Goal: Transaction & Acquisition: Purchase product/service

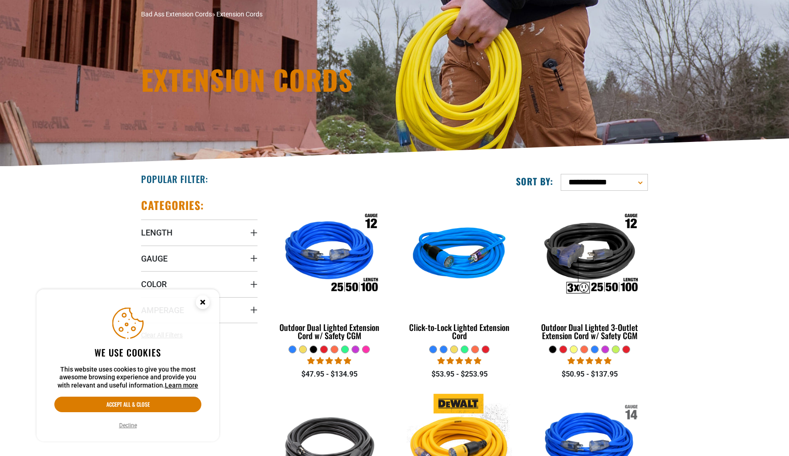
scroll to position [165, 0]
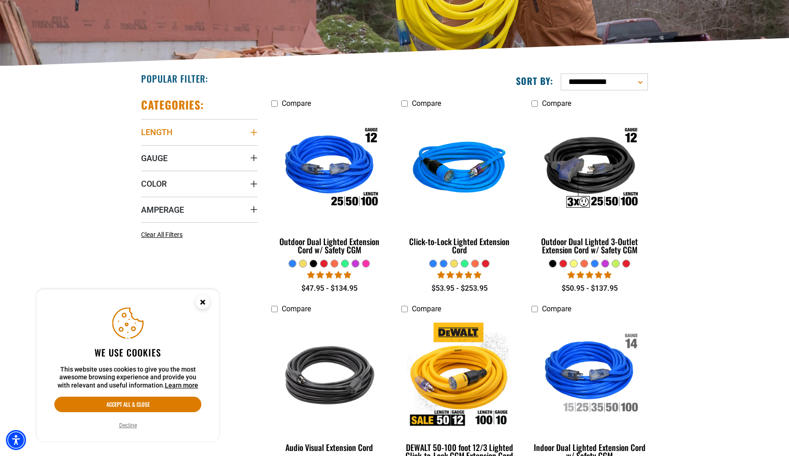
click at [183, 133] on summary "Length" at bounding box center [199, 132] width 116 height 26
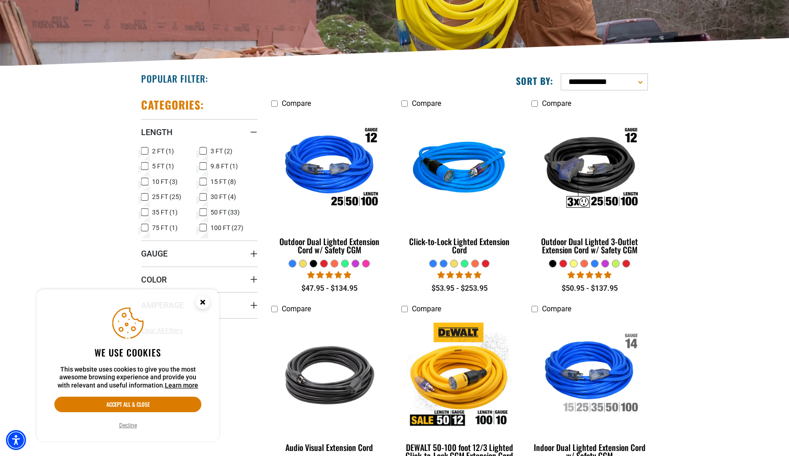
click at [202, 211] on icon at bounding box center [202, 212] width 7 height 12
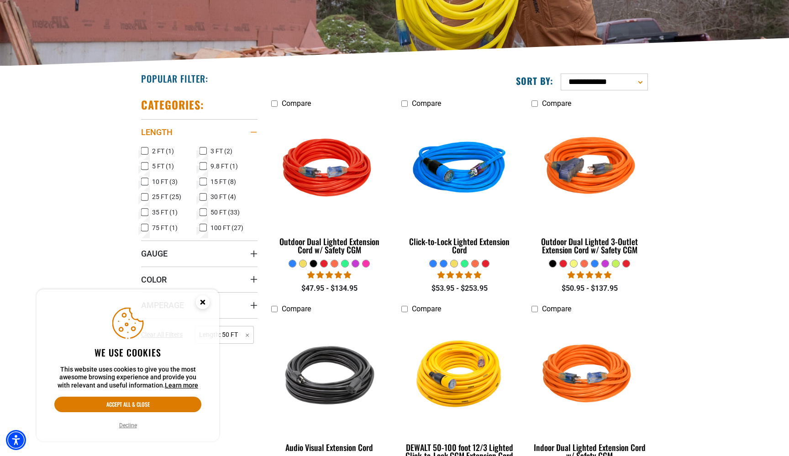
click at [255, 133] on div "Length" at bounding box center [253, 132] width 7 height 7
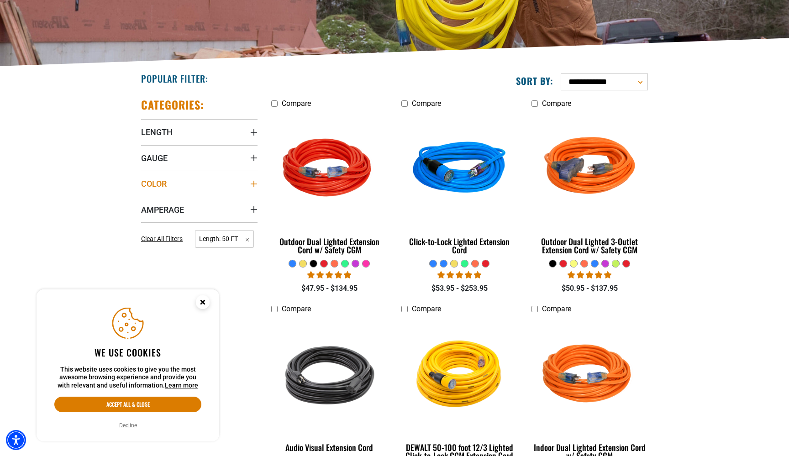
click at [169, 185] on summary "Color" at bounding box center [199, 184] width 116 height 26
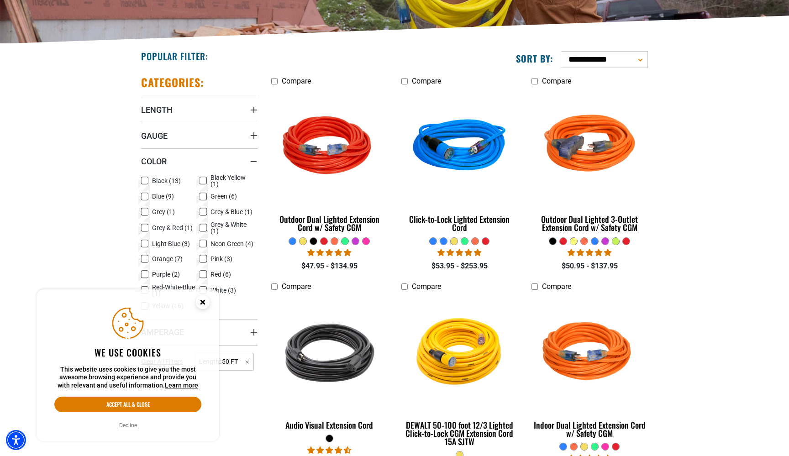
scroll to position [197, 0]
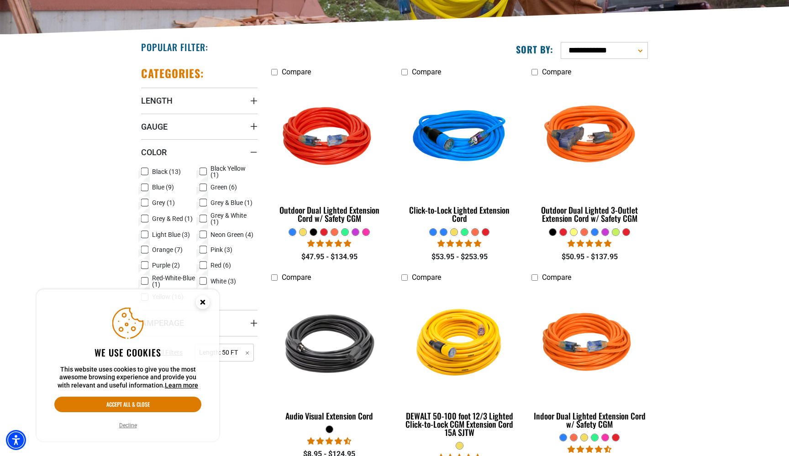
click at [199, 304] on circle "Close this option" at bounding box center [203, 302] width 14 height 14
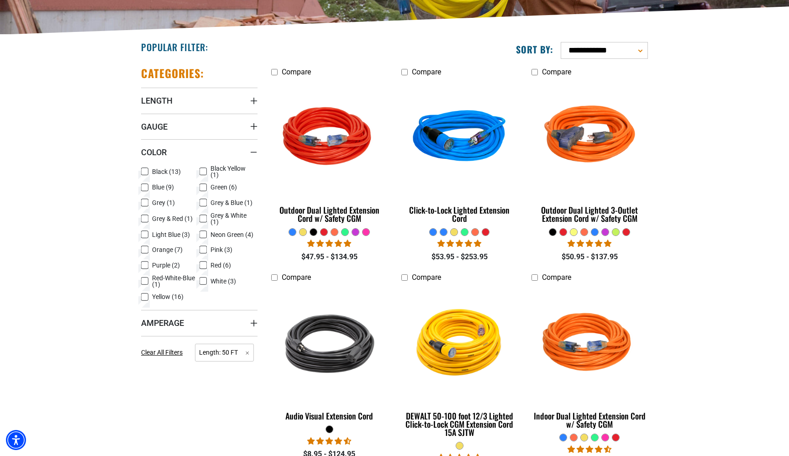
click at [204, 283] on icon at bounding box center [202, 281] width 7 height 12
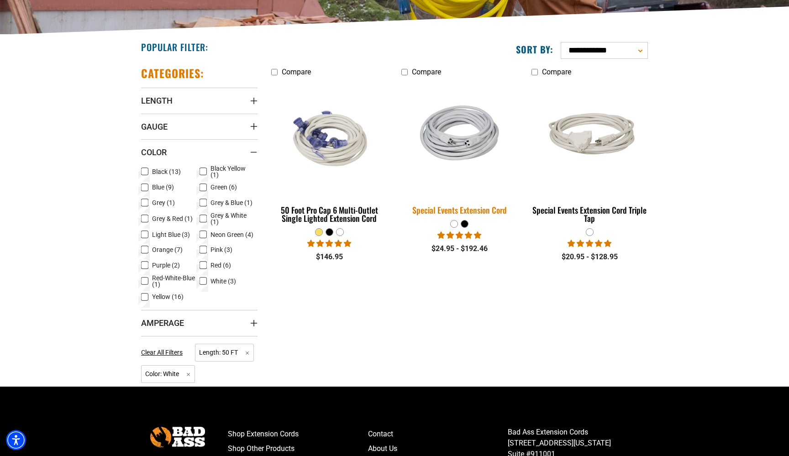
click at [448, 207] on div "Special Events Extension Cord" at bounding box center [459, 210] width 116 height 8
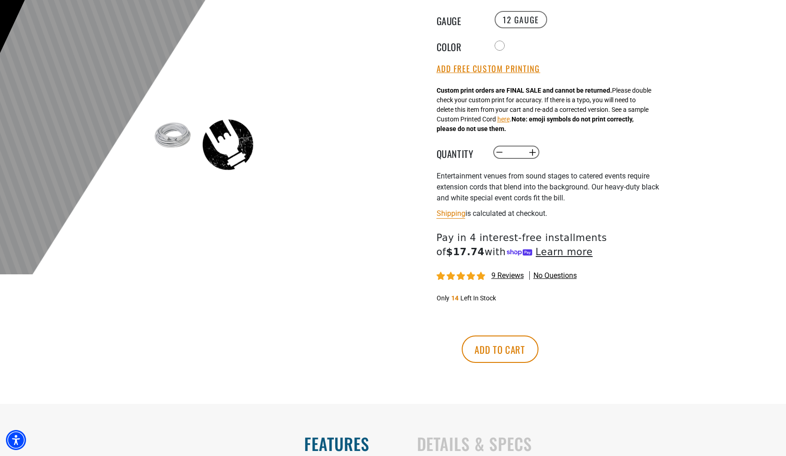
scroll to position [241, 0]
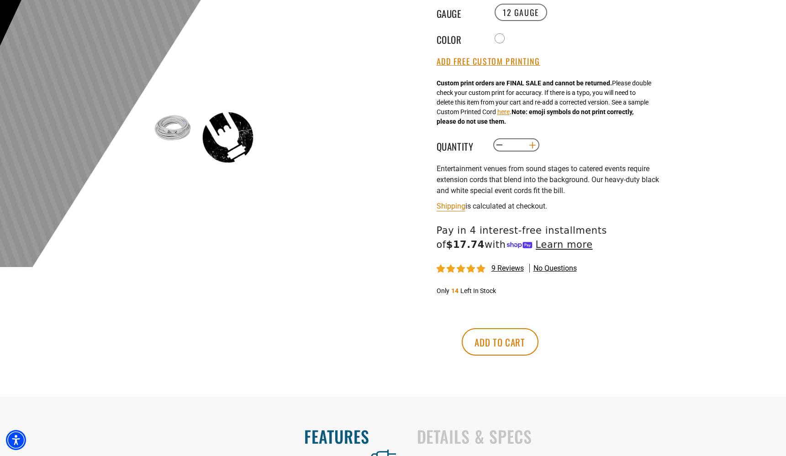
click at [535, 148] on button "Increase quantity for Special Events Extension Cord" at bounding box center [532, 145] width 14 height 16
type input "*"
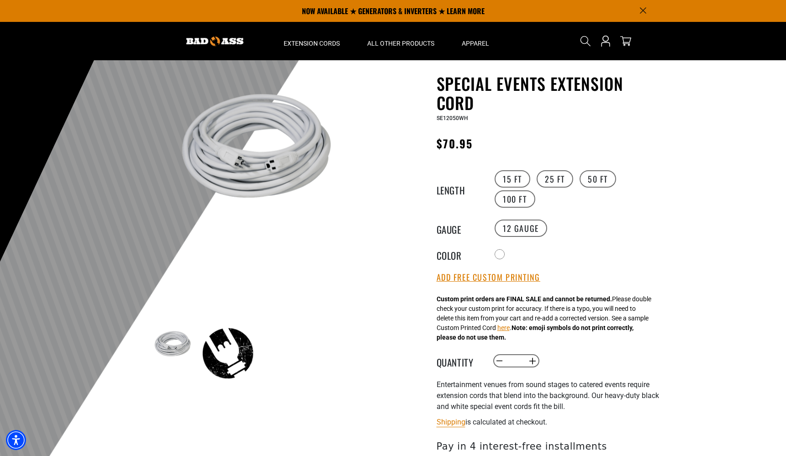
scroll to position [21, 0]
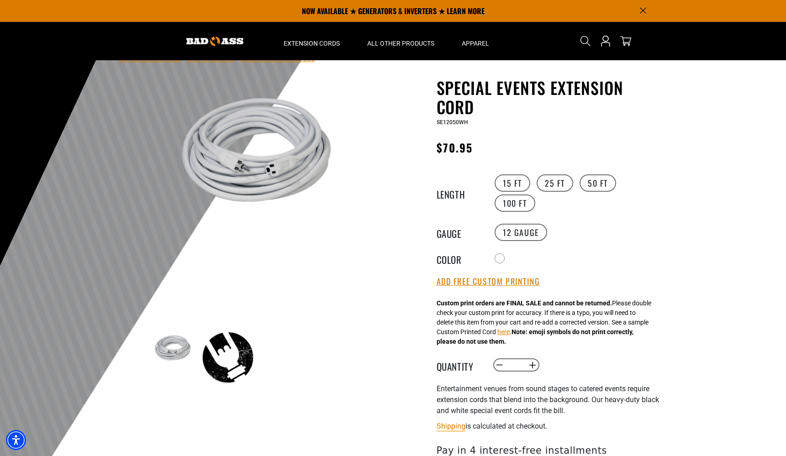
click at [642, 8] on icon "Announcement" at bounding box center [642, 10] width 6 height 6
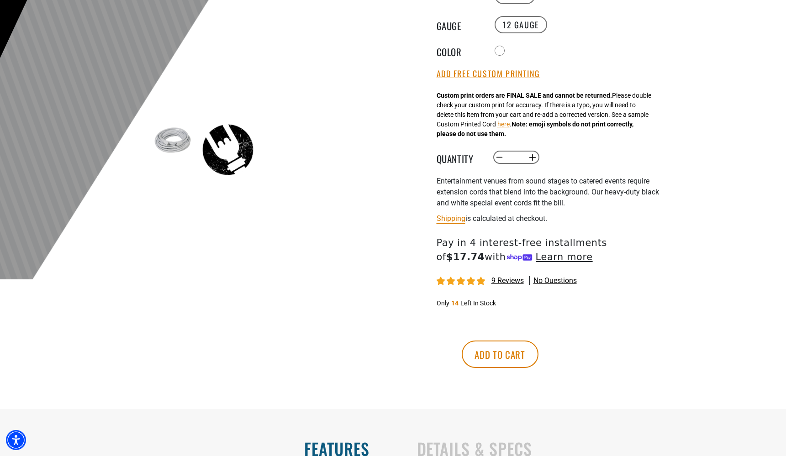
scroll to position [207, 0]
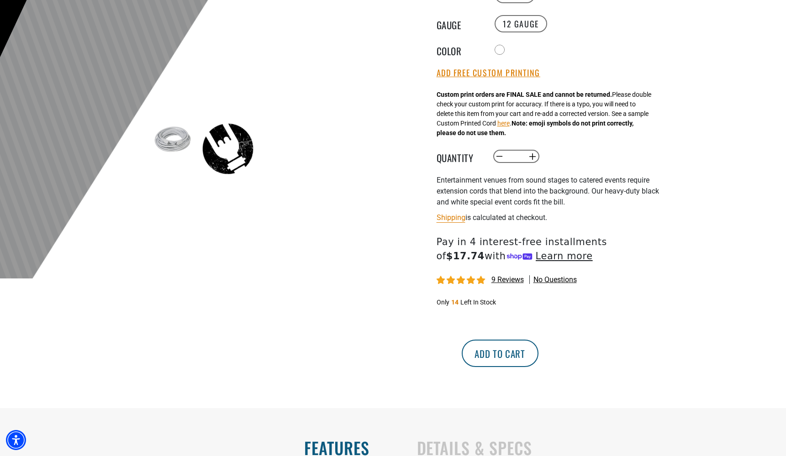
click at [538, 359] on button "Add to cart" at bounding box center [499, 353] width 77 height 27
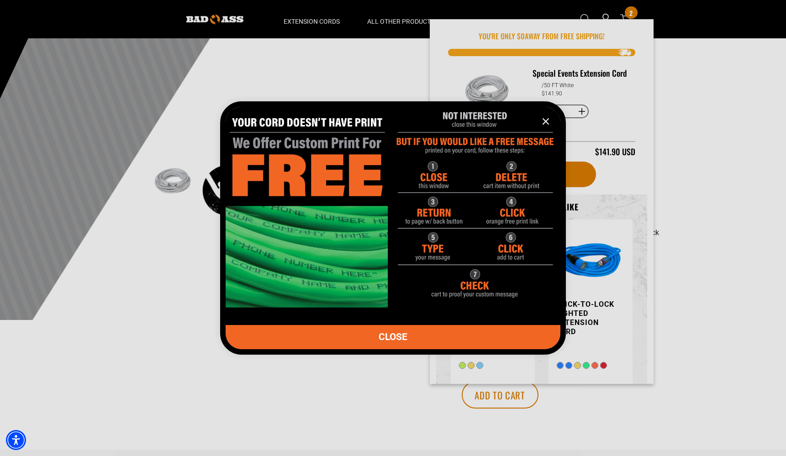
scroll to position [161, 0]
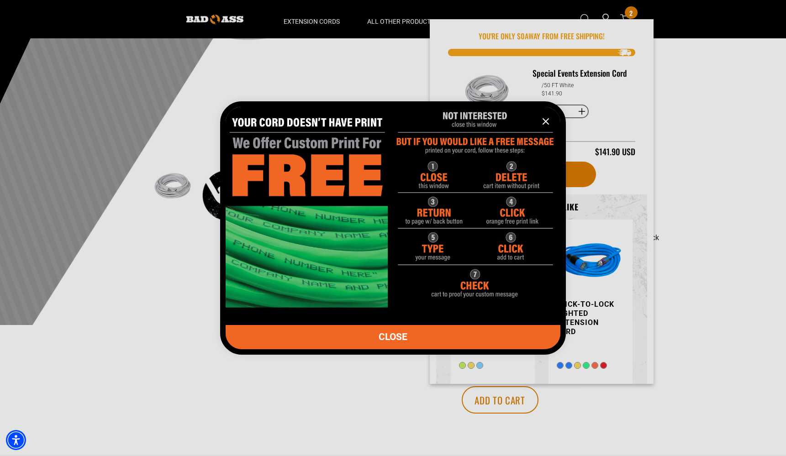
click at [409, 331] on link "CLOSE" at bounding box center [392, 337] width 335 height 24
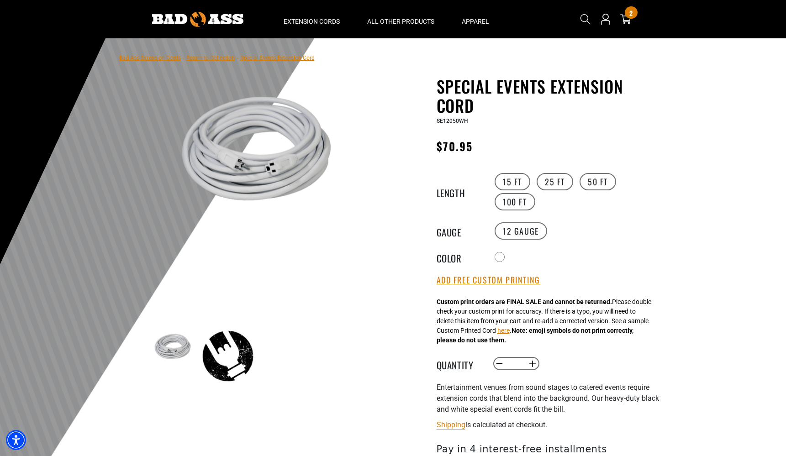
scroll to position [0, 0]
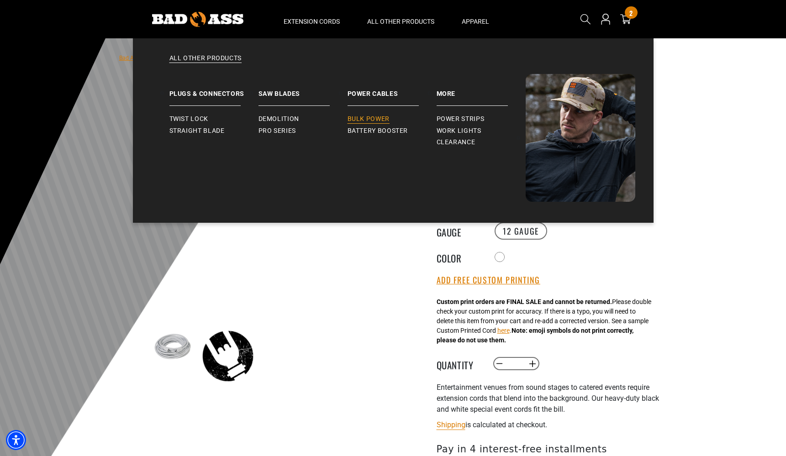
click at [369, 120] on span "Bulk Power" at bounding box center [368, 119] width 42 height 8
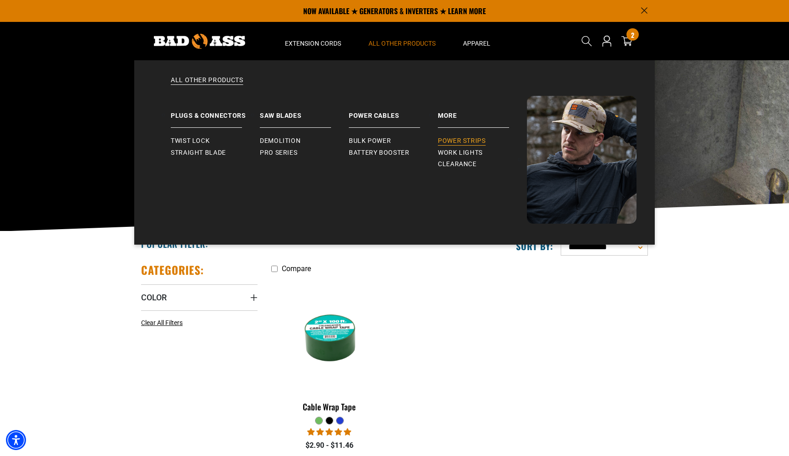
click at [459, 141] on span "Power Strips" at bounding box center [462, 141] width 48 height 8
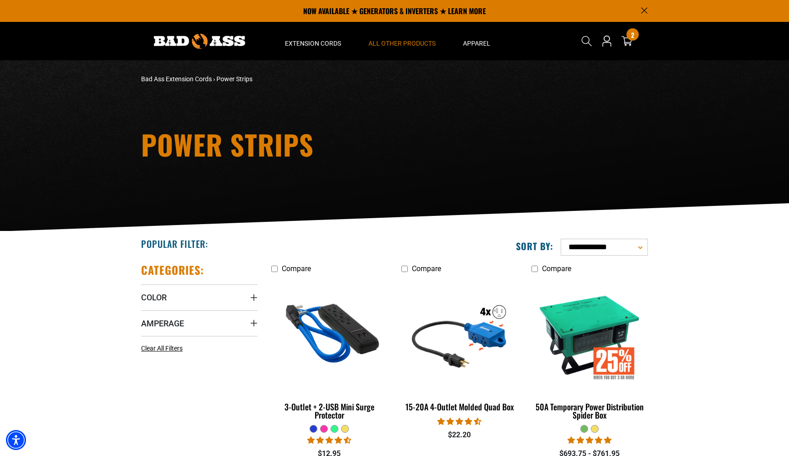
click at [625, 25] on div "Search 2 2 items" at bounding box center [611, 41] width 74 height 38
click at [645, 64] on div "Power Strips" at bounding box center [394, 145] width 789 height 171
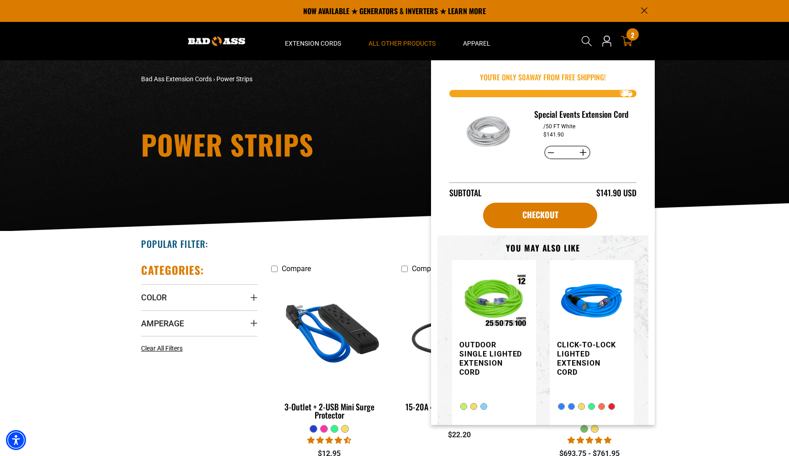
click at [634, 34] on div "2 2 items" at bounding box center [632, 34] width 12 height 12
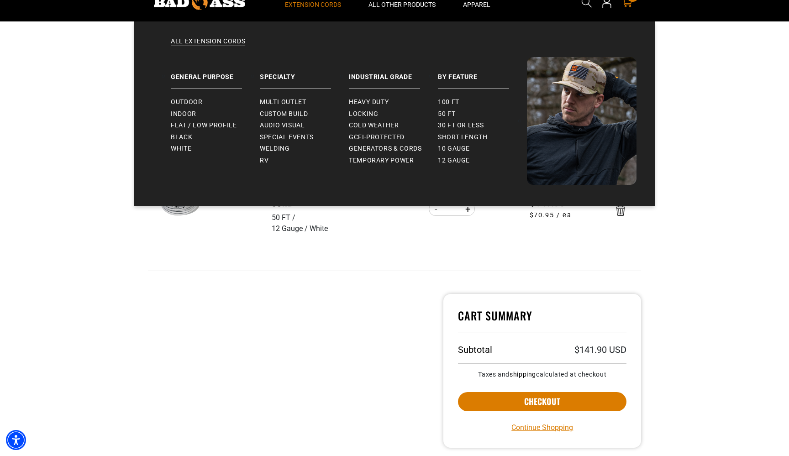
scroll to position [13, 0]
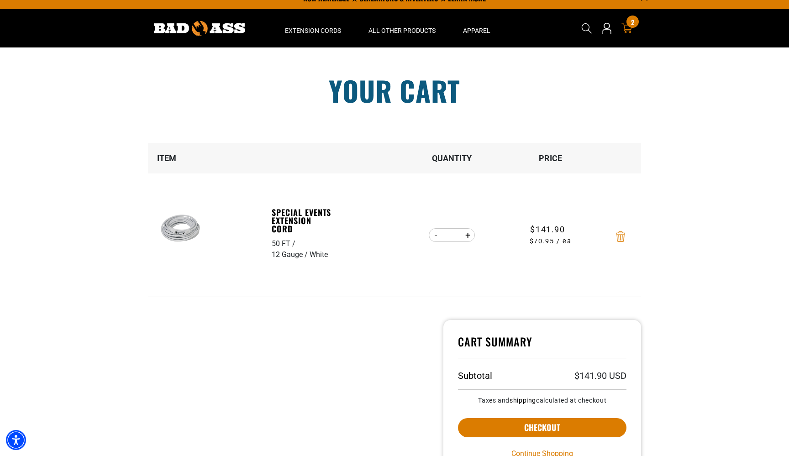
click at [623, 239] on icon "Remove Special Events Extension Cord - 50 FT / 12 Gauge / White" at bounding box center [620, 236] width 9 height 10
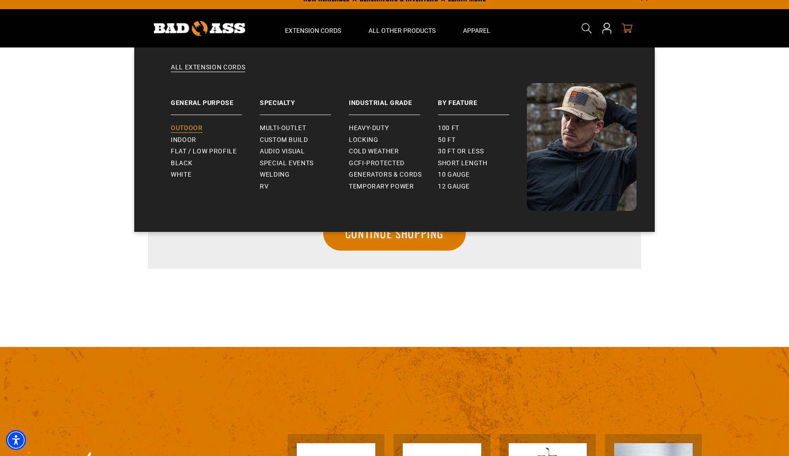
click at [182, 130] on span "Outdoor" at bounding box center [186, 128] width 31 height 8
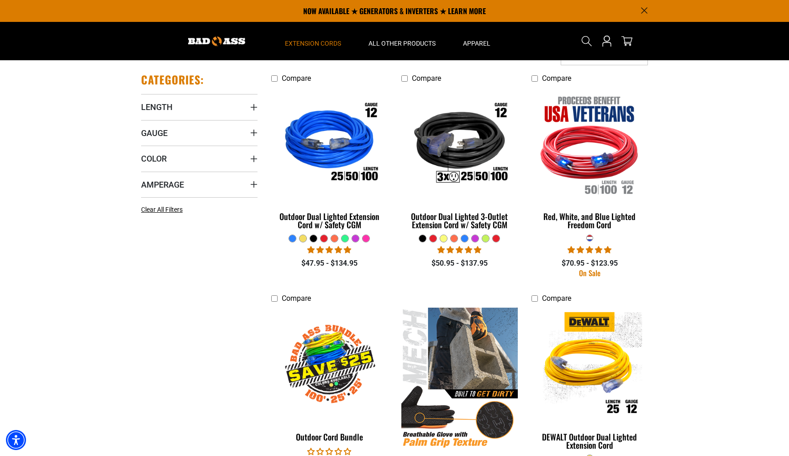
scroll to position [189, 0]
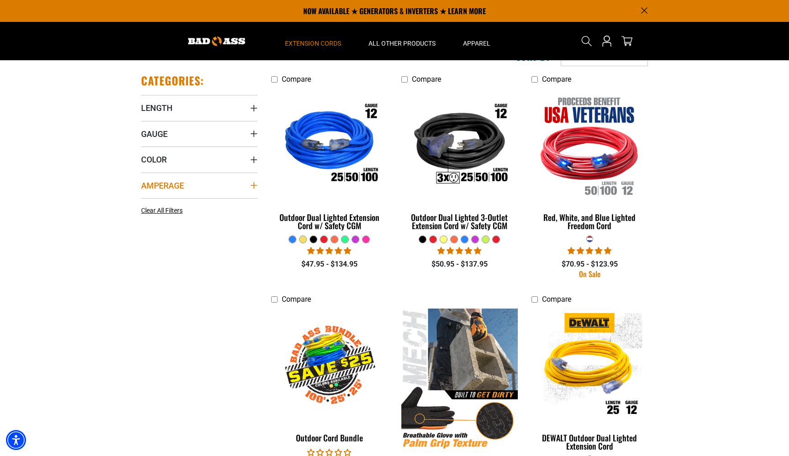
click at [156, 181] on span "Amperage" at bounding box center [162, 185] width 43 height 10
click at [162, 131] on span "Gauge" at bounding box center [154, 134] width 26 height 10
click at [147, 154] on icon at bounding box center [144, 153] width 7 height 12
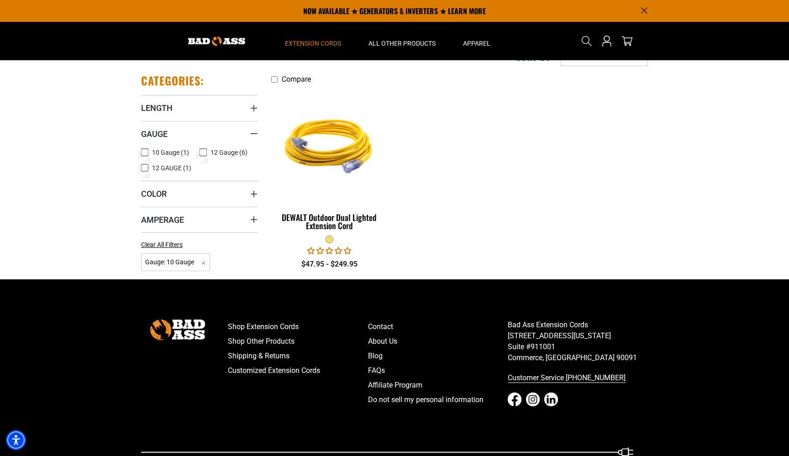
click at [146, 153] on icon at bounding box center [144, 152] width 5 height 5
click at [208, 151] on label "12 Gauge (6) 12 Gauge (6 products)" at bounding box center [228, 153] width 58 height 12
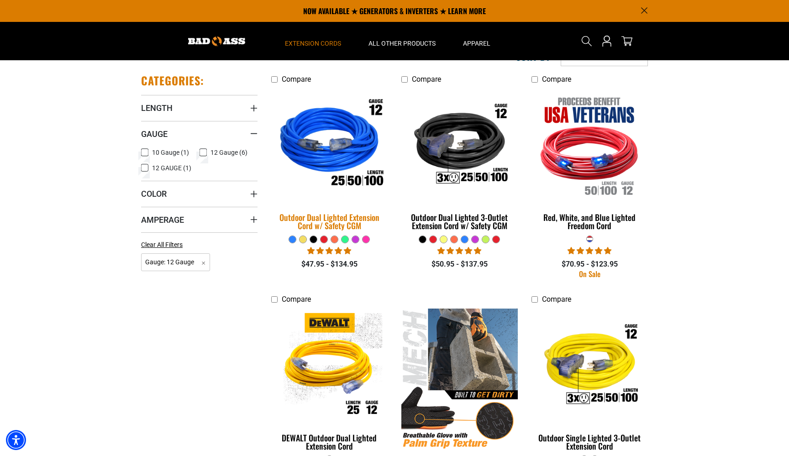
click at [315, 219] on div "Outdoor Dual Lighted Extension Cord w/ Safety CGM" at bounding box center [329, 221] width 116 height 16
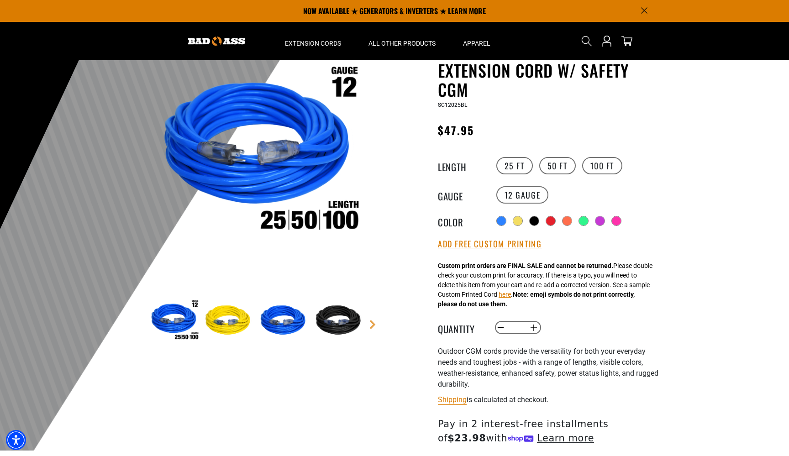
scroll to position [55, 0]
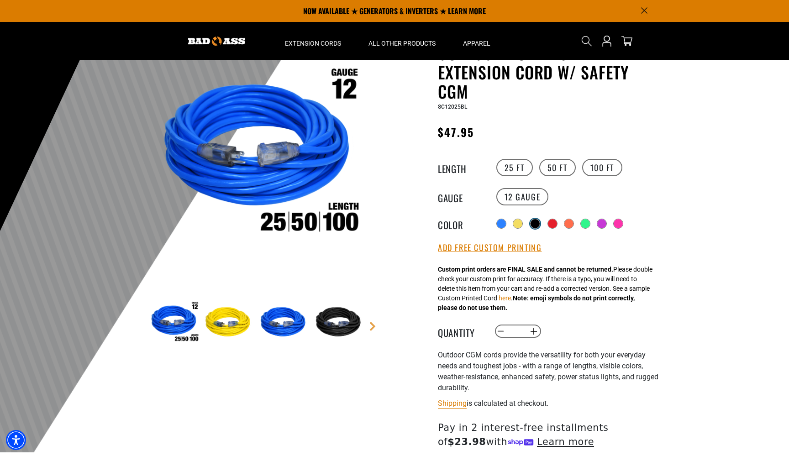
click at [538, 221] on div at bounding box center [534, 223] width 9 height 9
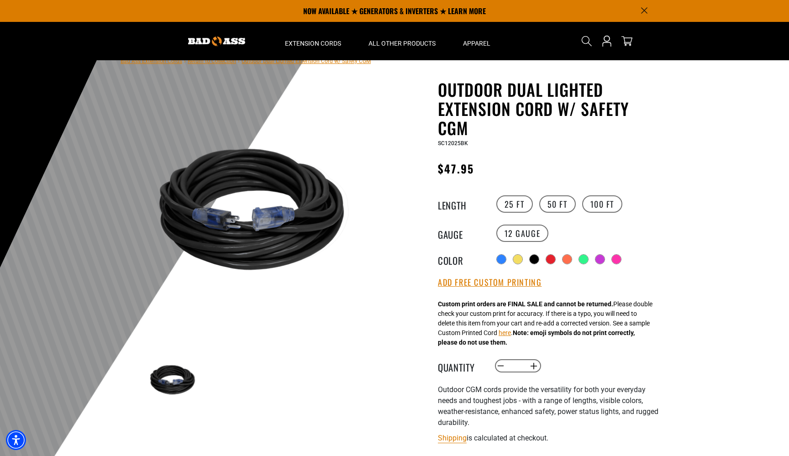
scroll to position [8, 0]
